Goal: Information Seeking & Learning: Check status

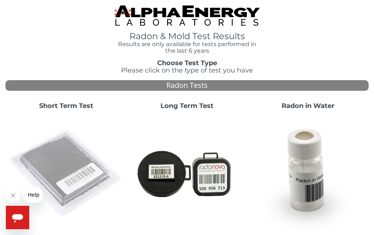
click at [64, 152] on img at bounding box center [65, 172] width 115 height 115
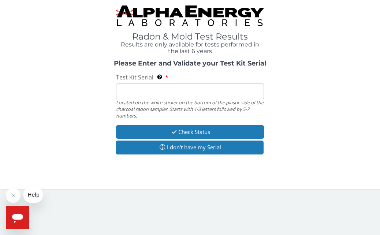
click at [130, 90] on input "Test Kit Serial Located on the white sticker on the bottom of the plastic side …" at bounding box center [189, 91] width 147 height 16
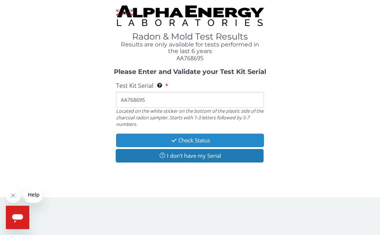
type input "AA768695"
click at [139, 139] on button "Check Status" at bounding box center [189, 141] width 147 height 14
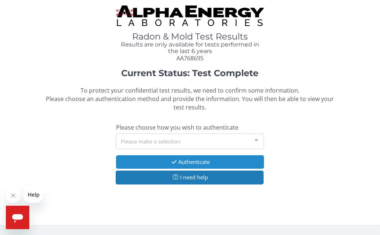
click at [143, 157] on button "Authenticate" at bounding box center [189, 162] width 147 height 14
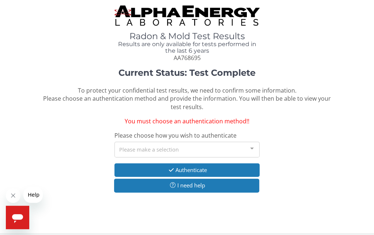
click at [252, 144] on div at bounding box center [252, 149] width 15 height 14
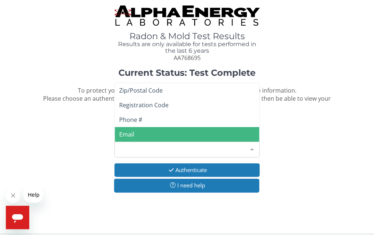
click at [125, 134] on span "Email" at bounding box center [126, 134] width 15 height 8
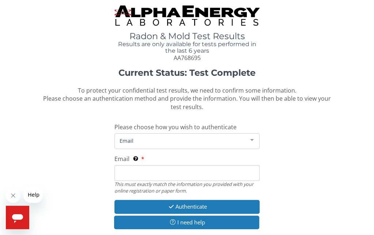
click at [137, 169] on input "Email This must exactly match the information you provided with your online reg…" at bounding box center [187, 173] width 145 height 16
type input "[PERSON_NAME][EMAIL_ADDRESS][DOMAIN_NAME]"
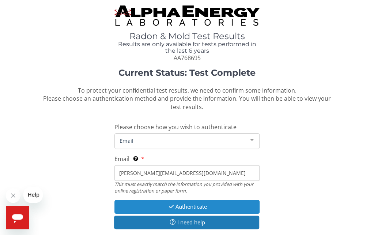
click at [158, 204] on button "Authenticate" at bounding box center [187, 207] width 145 height 14
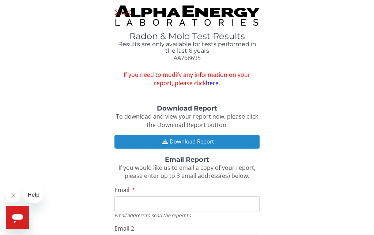
click at [156, 139] on button "Download Report" at bounding box center [187, 142] width 145 height 14
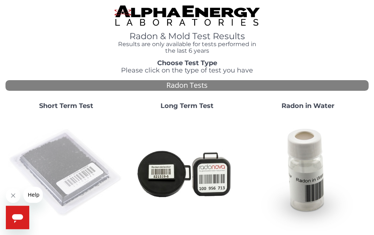
click at [50, 151] on img at bounding box center [65, 172] width 115 height 115
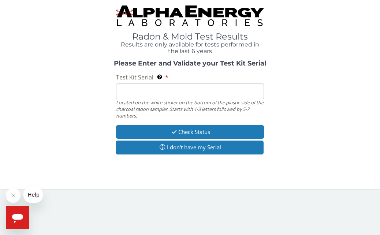
click at [138, 95] on input "Test Kit Serial Located on the white sticker on the bottom of the plastic side …" at bounding box center [189, 91] width 147 height 16
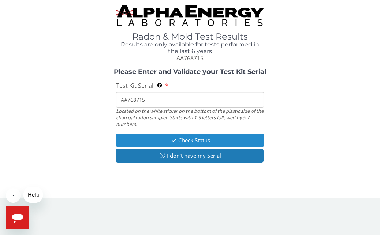
type input "AA768715"
click at [178, 136] on button "Check Status" at bounding box center [189, 141] width 147 height 14
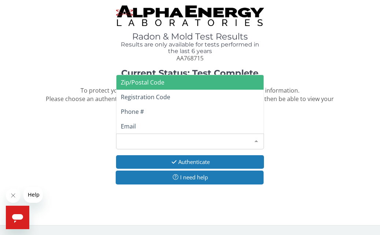
click at [258, 138] on div at bounding box center [256, 141] width 15 height 14
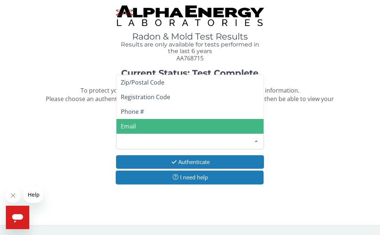
click at [139, 127] on span "Email" at bounding box center [189, 126] width 147 height 15
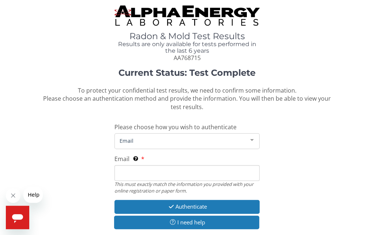
click at [133, 165] on input "Email This must exactly match the information you provided with your online reg…" at bounding box center [187, 173] width 145 height 16
type input "brandon@advancedradonsystems.com"
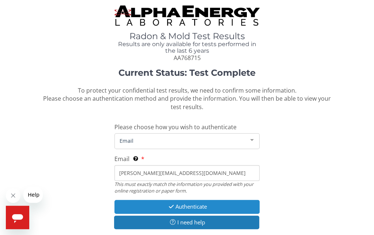
click at [182, 203] on button "Authenticate" at bounding box center [187, 207] width 145 height 14
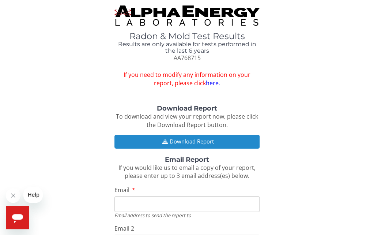
click at [172, 139] on button "Download Report" at bounding box center [187, 142] width 145 height 14
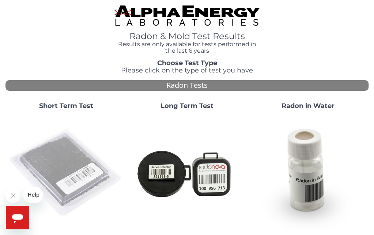
click at [72, 142] on img at bounding box center [65, 172] width 115 height 115
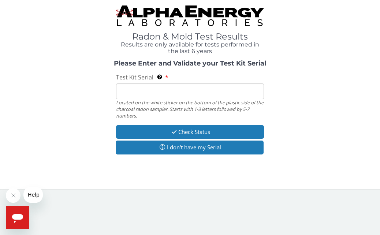
click at [142, 90] on input "Test Kit Serial Located on the white sticker on the bottom of the plastic side …" at bounding box center [189, 91] width 147 height 16
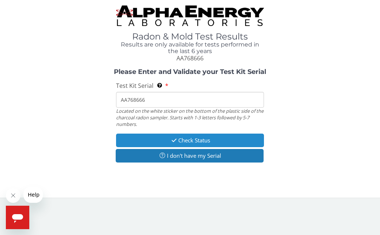
type input "AA768666"
click at [160, 139] on button "Check Status" at bounding box center [189, 141] width 147 height 14
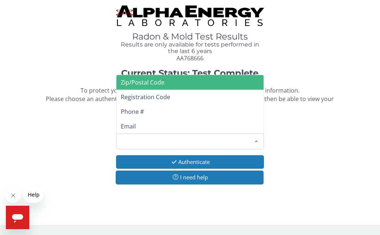
click at [254, 140] on div at bounding box center [256, 141] width 15 height 14
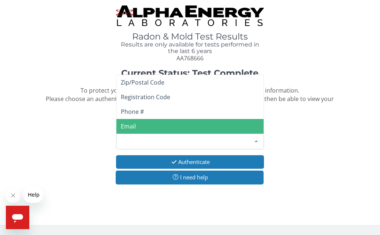
click at [134, 124] on span "Email" at bounding box center [128, 126] width 15 height 8
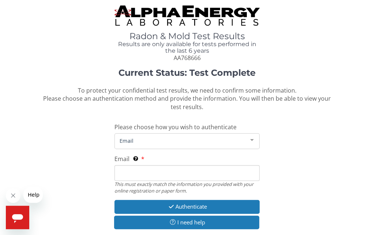
click at [150, 176] on input "Email This must exactly match the information you provided with your online reg…" at bounding box center [187, 173] width 145 height 16
type input "brandon@advancedradonsystems.com"
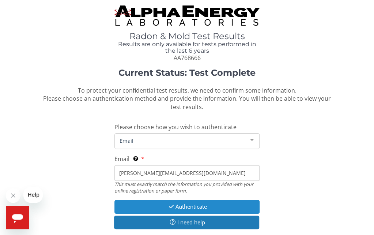
click at [183, 208] on button "Authenticate" at bounding box center [187, 207] width 145 height 14
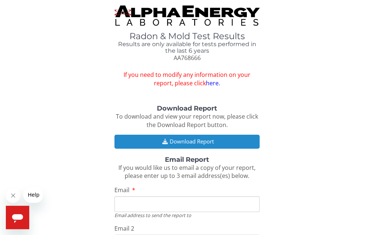
click at [155, 142] on button "Download Report" at bounding box center [187, 142] width 145 height 14
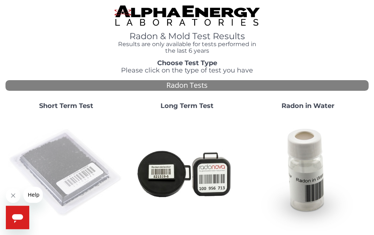
click at [76, 156] on img at bounding box center [65, 172] width 115 height 115
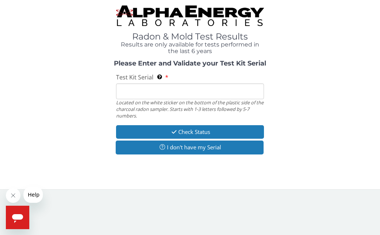
click at [129, 87] on input "Test Kit Serial Located on the white sticker on the bottom of the plastic side …" at bounding box center [189, 91] width 147 height 16
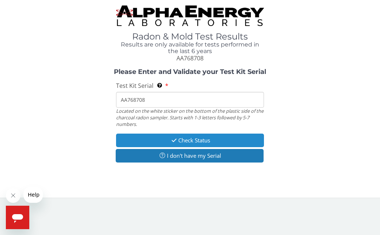
type input "AA768708"
click at [155, 139] on button "Check Status" at bounding box center [189, 141] width 147 height 14
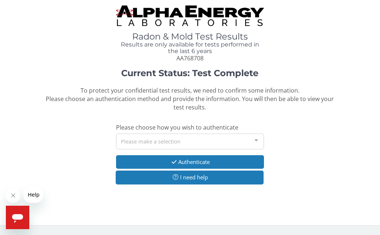
click at [254, 139] on div at bounding box center [256, 141] width 15 height 14
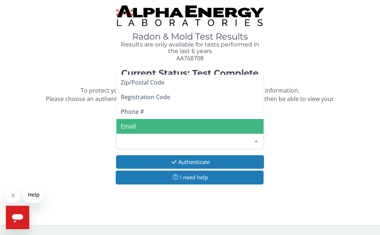
click at [126, 124] on span "Email" at bounding box center [128, 126] width 15 height 8
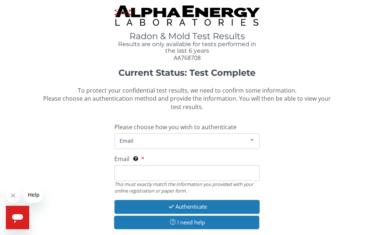
click at [135, 171] on input "Email This must exactly match the information you provided with your online reg…" at bounding box center [187, 173] width 145 height 16
type input "[PERSON_NAME][EMAIL_ADDRESS][DOMAIN_NAME]"
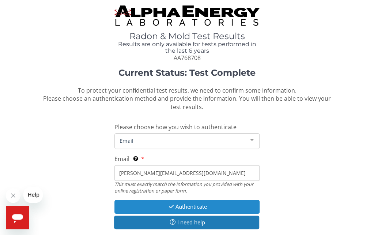
click at [177, 205] on button "Authenticate" at bounding box center [187, 207] width 145 height 14
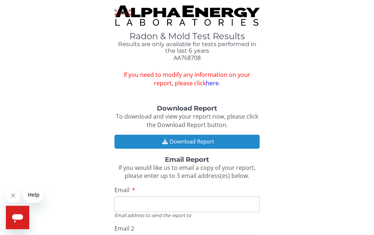
click at [173, 142] on button "Download Report" at bounding box center [187, 142] width 145 height 14
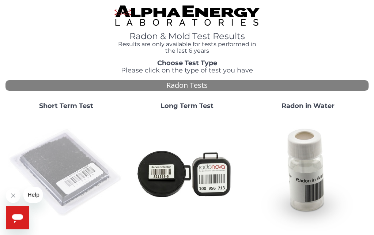
click at [75, 156] on img at bounding box center [65, 172] width 115 height 115
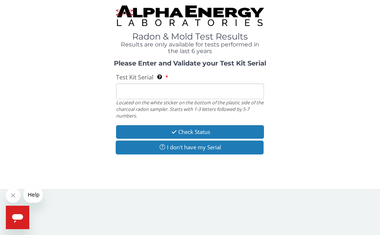
click at [124, 89] on input "Test Kit Serial Located on the white sticker on the bottom of the plastic side …" at bounding box center [189, 91] width 147 height 16
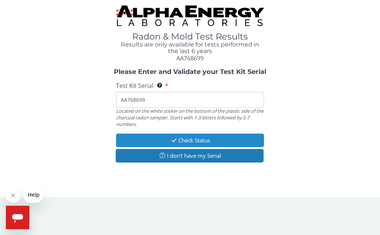
type input "AA768699"
click at [153, 138] on button "Check Status" at bounding box center [189, 141] width 147 height 14
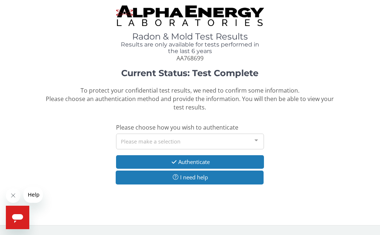
click at [257, 139] on div at bounding box center [256, 141] width 15 height 14
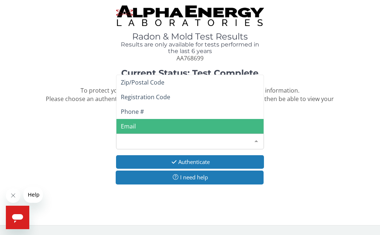
click at [157, 122] on span "Email" at bounding box center [189, 126] width 147 height 15
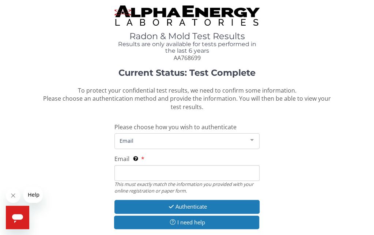
click at [140, 171] on input "Email This must exactly match the information you provided with your online reg…" at bounding box center [187, 173] width 145 height 16
type input "[PERSON_NAME][EMAIL_ADDRESS][DOMAIN_NAME]"
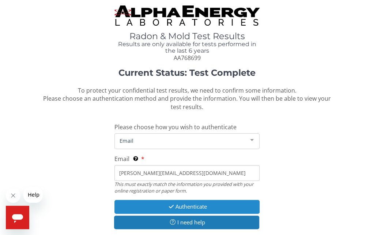
click at [167, 204] on icon "button" at bounding box center [171, 206] width 8 height 5
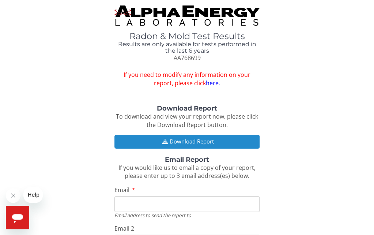
click at [145, 140] on button "Download Report" at bounding box center [187, 142] width 145 height 14
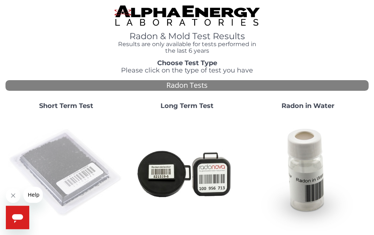
click at [71, 151] on img at bounding box center [65, 172] width 115 height 115
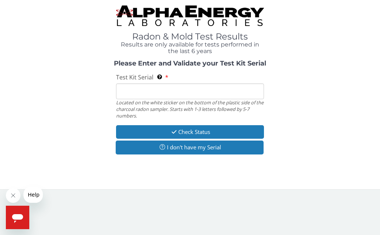
click at [141, 86] on input "Test Kit Serial Located on the white sticker on the bottom of the plastic side …" at bounding box center [189, 91] width 147 height 16
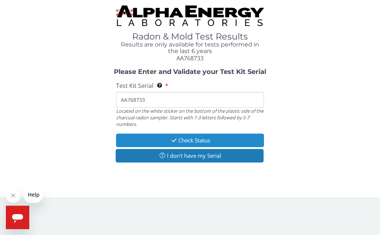
type input "AA768733"
click at [179, 140] on button "Check Status" at bounding box center [189, 141] width 147 height 14
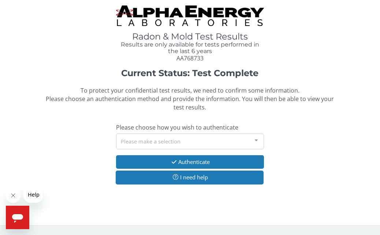
click at [256, 139] on div at bounding box center [256, 141] width 15 height 14
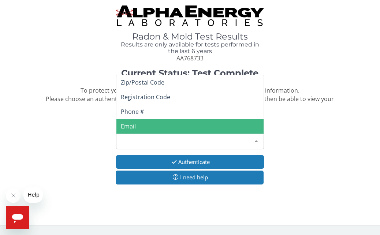
click at [124, 127] on span "Email" at bounding box center [128, 126] width 15 height 8
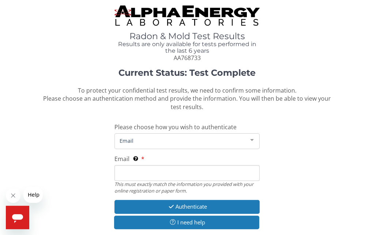
click at [157, 169] on input "Email This must exactly match the information you provided with your online reg…" at bounding box center [187, 173] width 145 height 16
type input "[PERSON_NAME][EMAIL_ADDRESS][DOMAIN_NAME]"
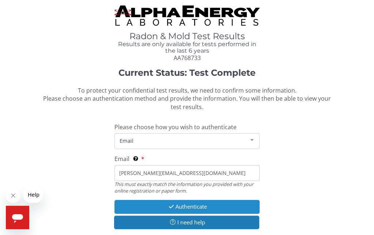
click at [172, 204] on icon "button" at bounding box center [171, 206] width 8 height 5
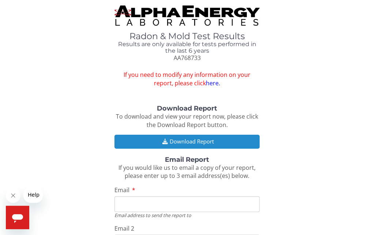
click at [165, 140] on icon "button" at bounding box center [164, 141] width 9 height 5
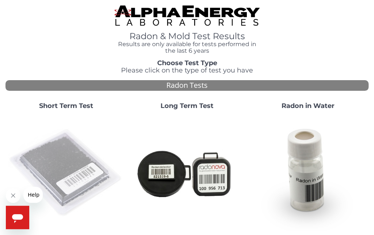
click at [75, 156] on img at bounding box center [65, 172] width 115 height 115
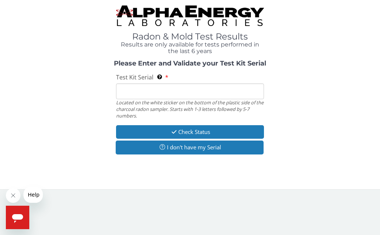
click at [136, 96] on input "Test Kit Serial Located on the white sticker on the bottom of the plastic side …" at bounding box center [189, 91] width 147 height 16
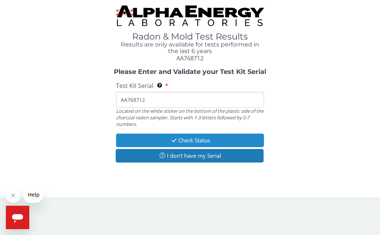
type input "AA768712"
click at [147, 139] on button "Check Status" at bounding box center [189, 141] width 147 height 14
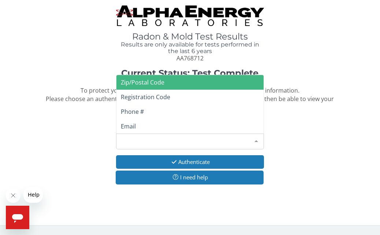
click at [255, 140] on div at bounding box center [256, 141] width 15 height 14
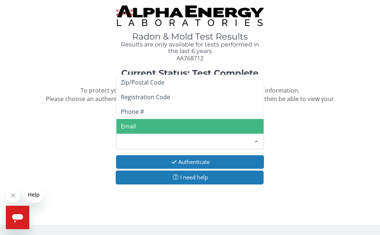
click at [123, 129] on span "Email" at bounding box center [128, 126] width 15 height 8
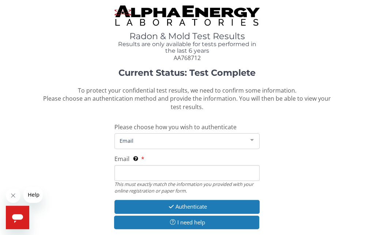
click at [134, 174] on input "Email This must exactly match the information you provided with your online reg…" at bounding box center [187, 173] width 145 height 16
type input "[PERSON_NAME][EMAIL_ADDRESS][DOMAIN_NAME]"
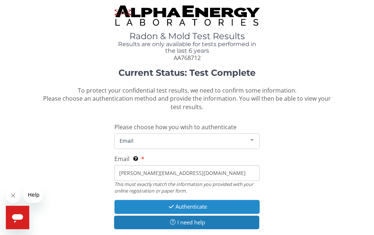
click at [162, 206] on button "Authenticate" at bounding box center [187, 207] width 145 height 14
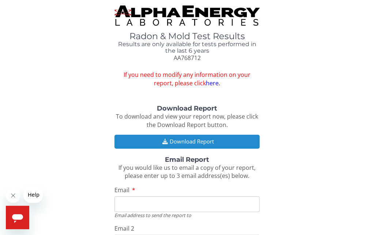
click at [155, 138] on button "Download Report" at bounding box center [187, 142] width 145 height 14
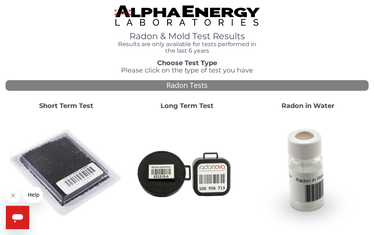
click at [54, 151] on img at bounding box center [65, 172] width 115 height 115
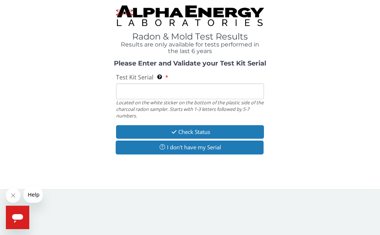
click at [139, 85] on input "Test Kit Serial Located on the white sticker on the bottom of the plastic side …" at bounding box center [189, 91] width 147 height 16
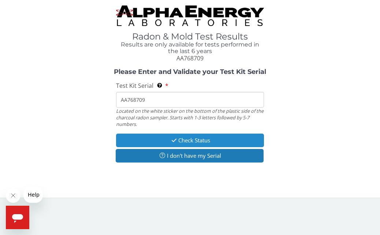
type input "AA768709"
click at [148, 136] on button "Check Status" at bounding box center [189, 141] width 147 height 14
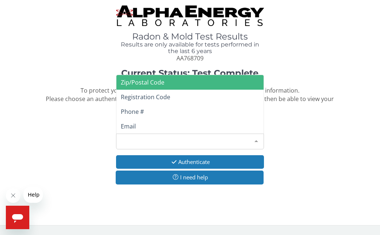
click at [257, 139] on div at bounding box center [256, 141] width 15 height 14
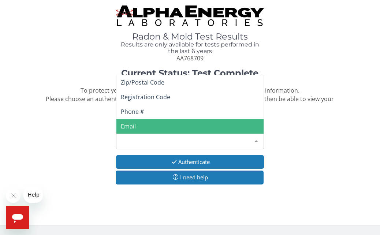
click at [160, 124] on span "Email" at bounding box center [189, 126] width 147 height 15
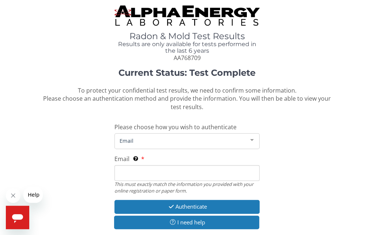
click at [130, 177] on input "Email This must exactly match the information you provided with your online reg…" at bounding box center [187, 173] width 145 height 16
type input "[PERSON_NAME][EMAIL_ADDRESS][DOMAIN_NAME]"
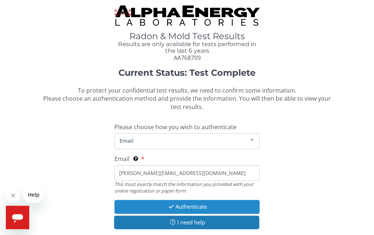
click at [176, 206] on button "Authenticate" at bounding box center [187, 207] width 145 height 14
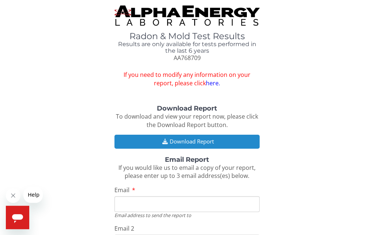
click at [143, 141] on button "Download Report" at bounding box center [187, 142] width 145 height 14
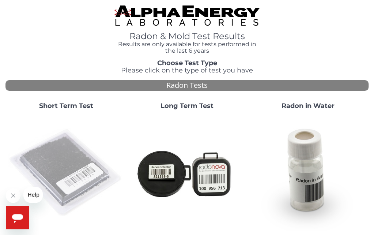
click at [80, 157] on img at bounding box center [65, 172] width 115 height 115
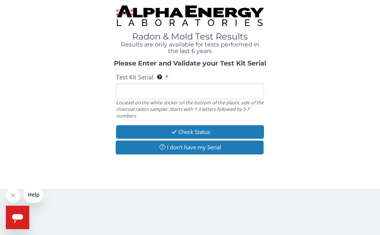
click at [137, 90] on input "Test Kit Serial Located on the white sticker on the bottom of the plastic side …" at bounding box center [189, 91] width 147 height 16
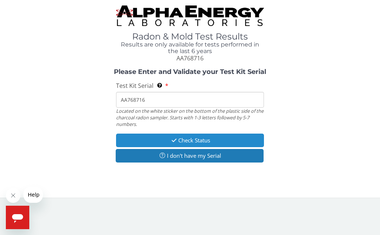
type input "AA768716"
click at [142, 137] on button "Check Status" at bounding box center [189, 141] width 147 height 14
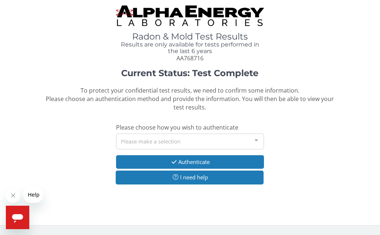
click at [255, 141] on div at bounding box center [256, 141] width 15 height 14
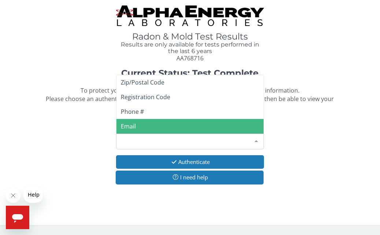
click at [143, 126] on span "Email" at bounding box center [189, 126] width 147 height 15
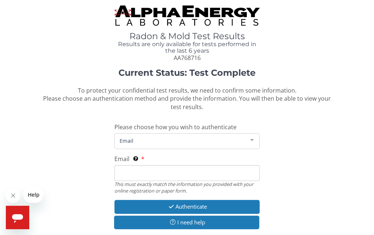
click at [138, 177] on input "Email This must exactly match the information you provided with your online reg…" at bounding box center [187, 173] width 145 height 16
type input "[PERSON_NAME][EMAIL_ADDRESS][DOMAIN_NAME]"
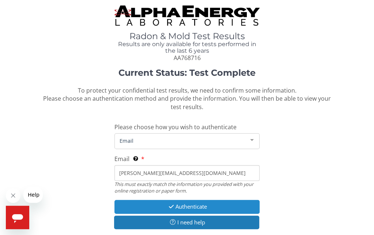
click at [163, 211] on button "Authenticate" at bounding box center [187, 207] width 145 height 14
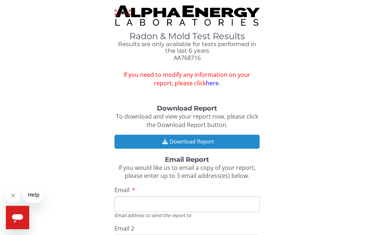
click at [164, 136] on button "Download Report" at bounding box center [187, 142] width 145 height 14
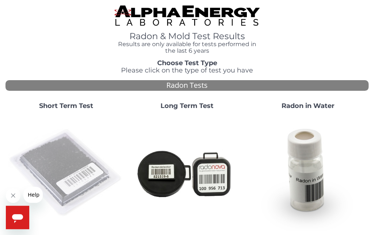
click at [53, 148] on img at bounding box center [65, 172] width 115 height 115
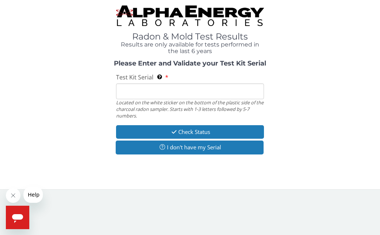
click at [151, 89] on input "Test Kit Serial Located on the white sticker on the bottom of the plastic side …" at bounding box center [189, 91] width 147 height 16
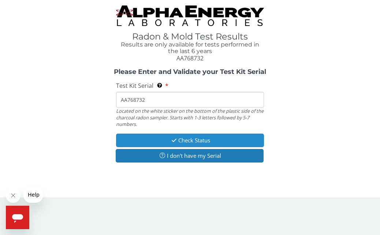
type input "AA768732"
click at [164, 139] on button "Check Status" at bounding box center [189, 141] width 147 height 14
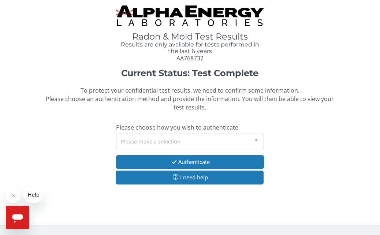
click at [254, 141] on div at bounding box center [256, 141] width 15 height 14
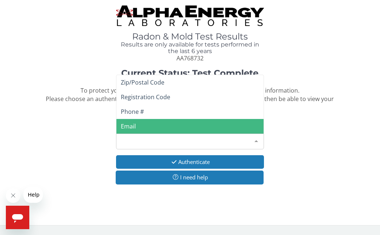
click at [135, 124] on span "Email" at bounding box center [128, 126] width 15 height 8
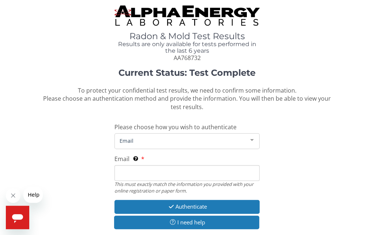
click at [129, 170] on input "Email This must exactly match the information you provided with your online reg…" at bounding box center [187, 173] width 145 height 16
type input "[PERSON_NAME][EMAIL_ADDRESS][DOMAIN_NAME]"
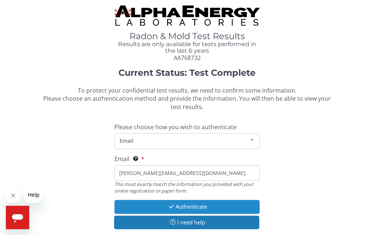
click at [173, 207] on icon "button" at bounding box center [171, 206] width 8 height 5
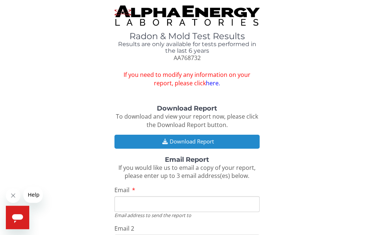
click at [158, 136] on button "Download Report" at bounding box center [187, 142] width 145 height 14
